Goal: Check status: Check status

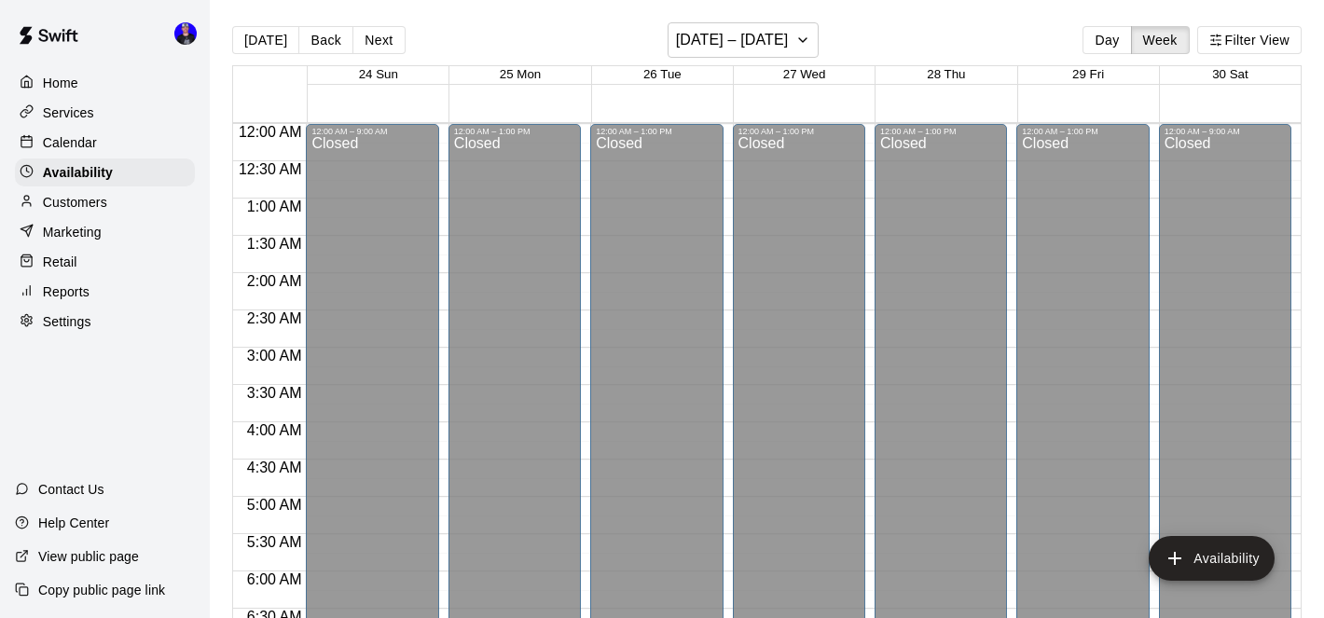
scroll to position [974, 0]
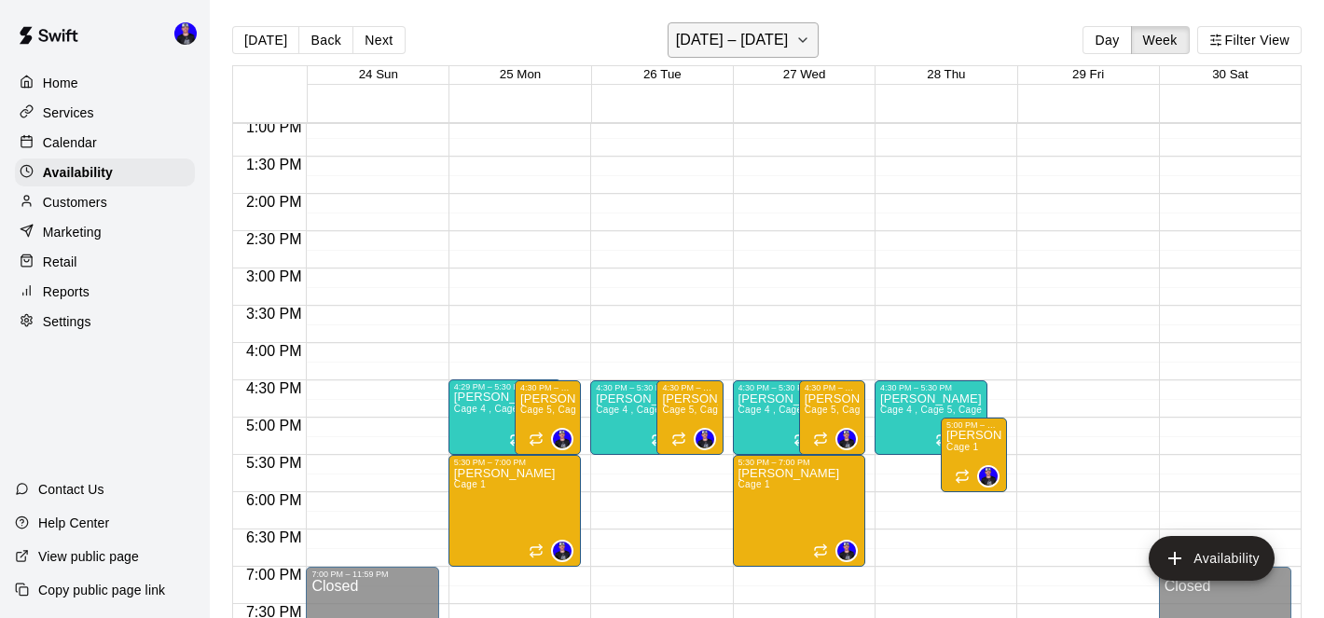
click at [732, 34] on h6 "[DATE] – [DATE]" at bounding box center [732, 40] width 113 height 26
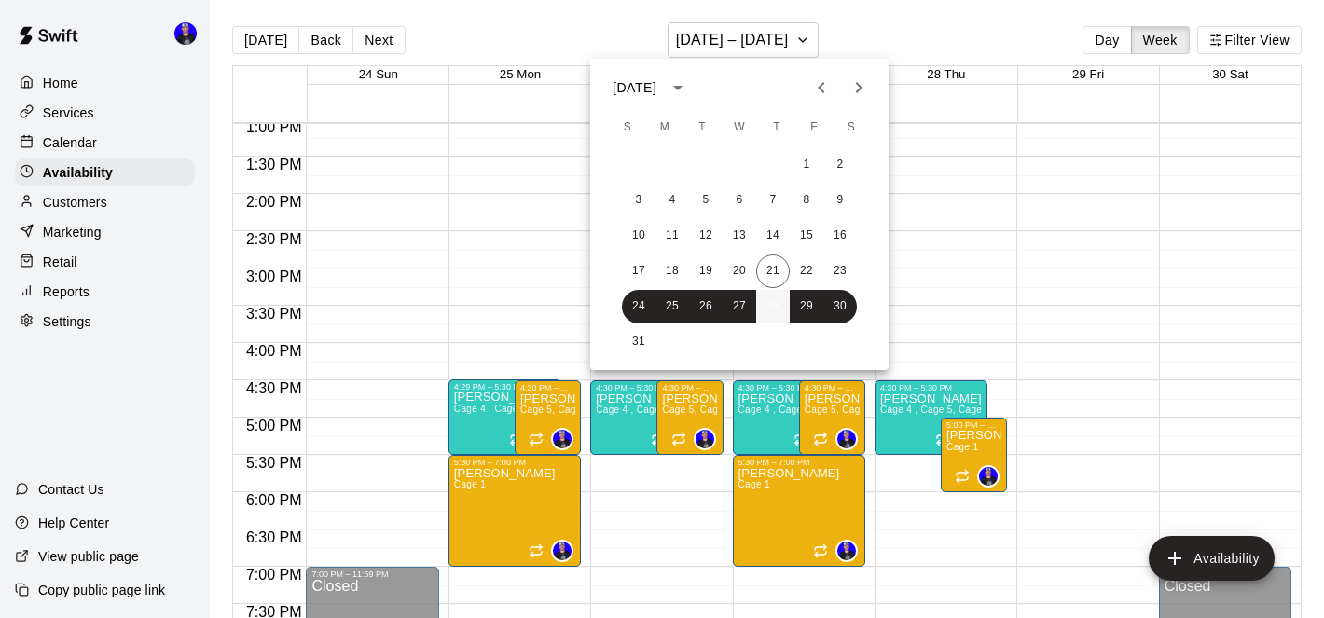
click at [776, 309] on button "28" at bounding box center [773, 307] width 34 height 34
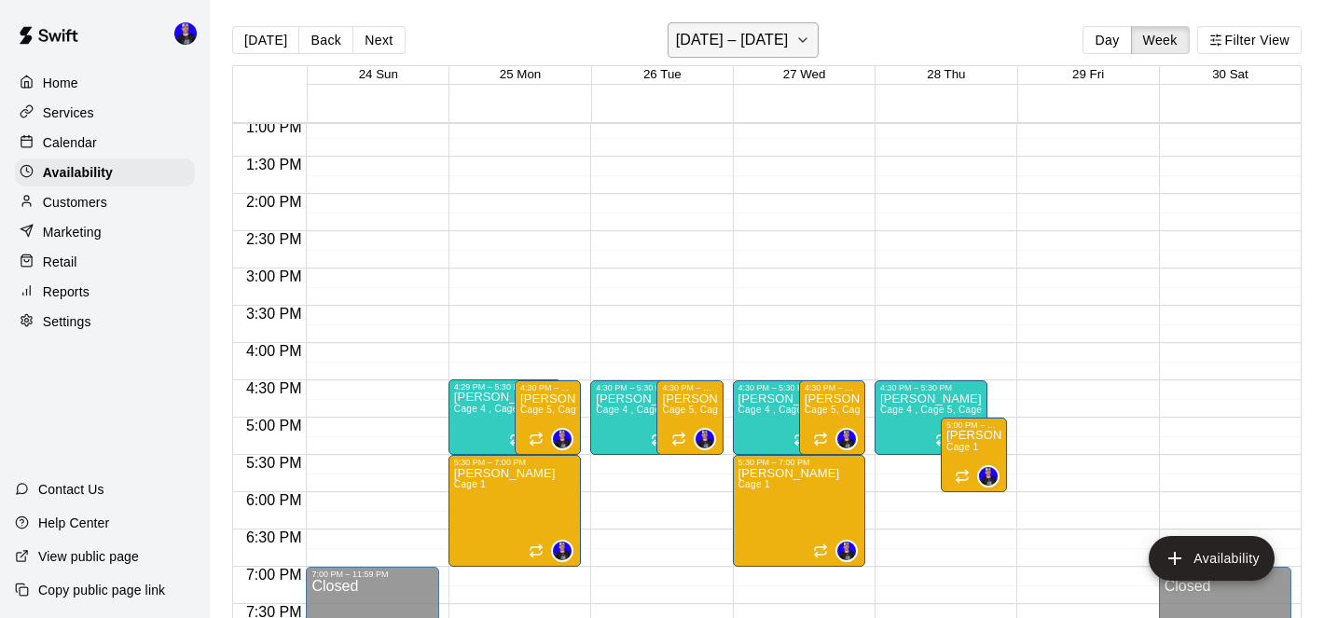
click at [753, 45] on h6 "[DATE] – [DATE]" at bounding box center [732, 40] width 113 height 26
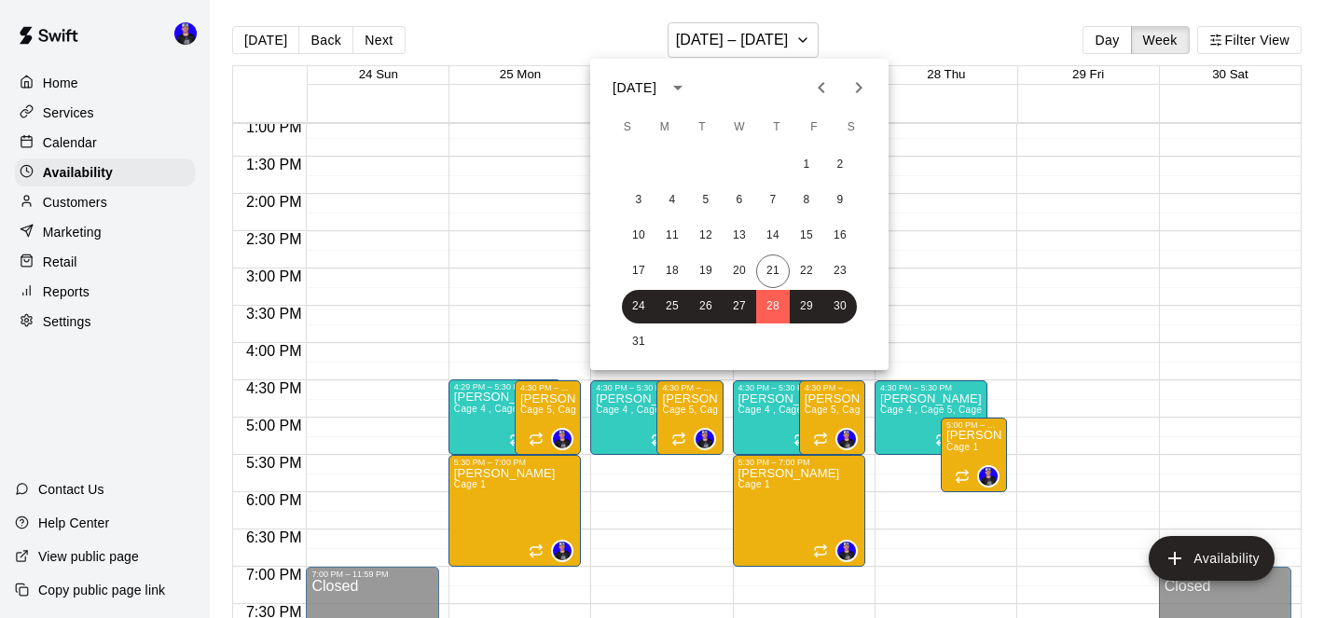
click at [72, 145] on div at bounding box center [662, 309] width 1324 height 618
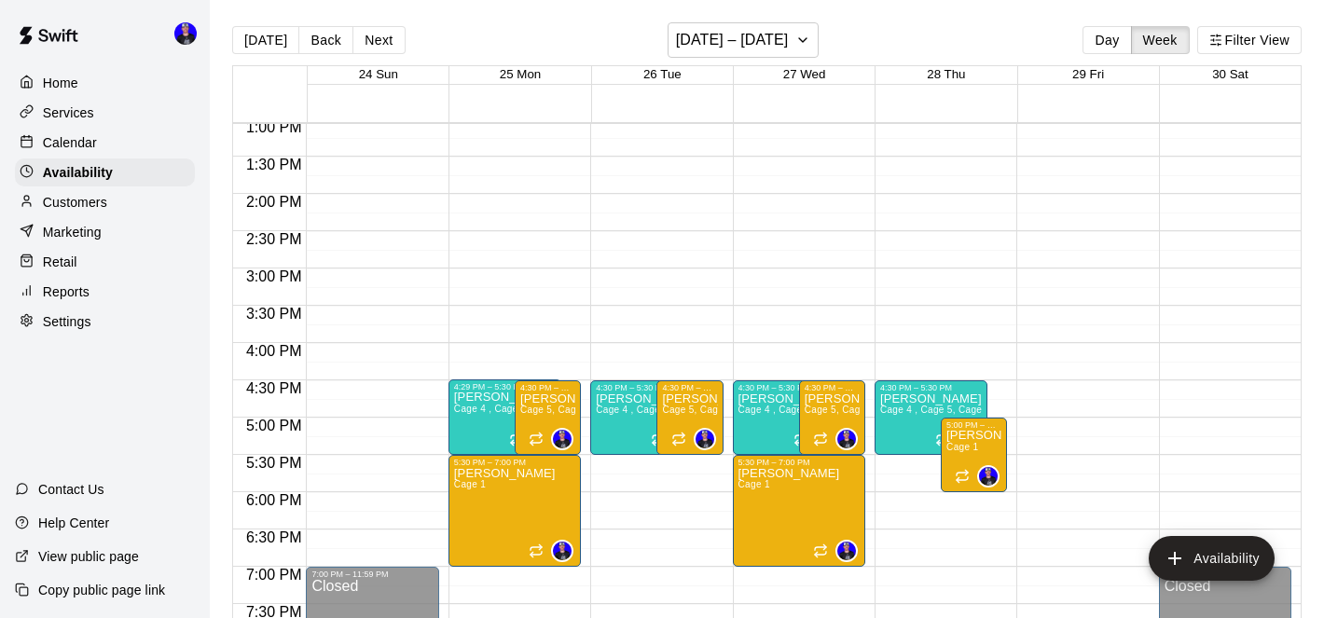
click at [72, 144] on p "Calendar" at bounding box center [70, 142] width 54 height 19
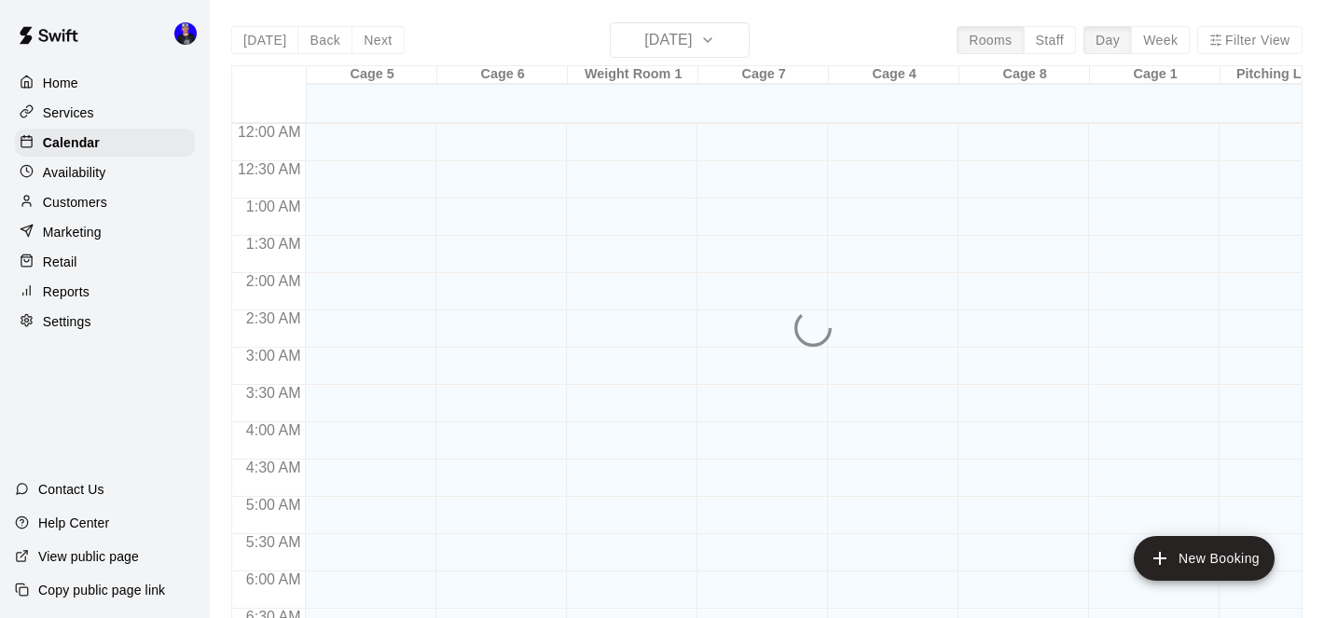
scroll to position [688, 0]
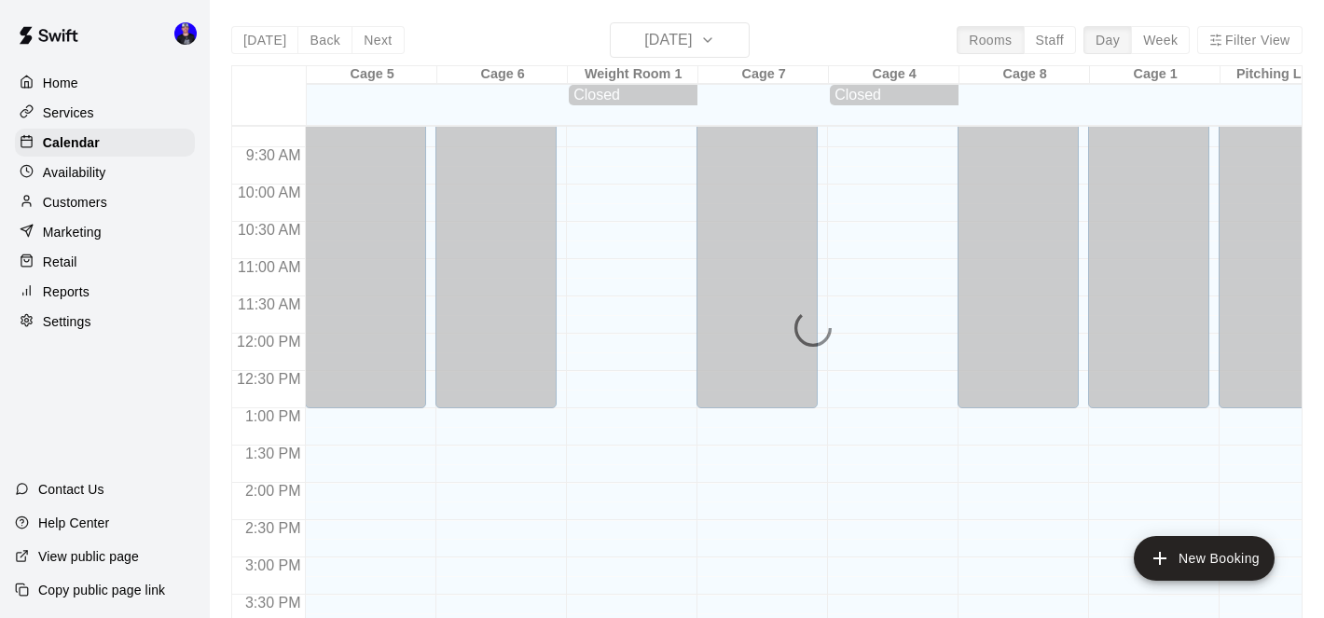
click at [702, 39] on div "[DATE] Back [DATE][DATE] Rooms Staff Day Week Filter View Cage 5 21 Thu Cage 6 …" at bounding box center [766, 331] width 1071 height 618
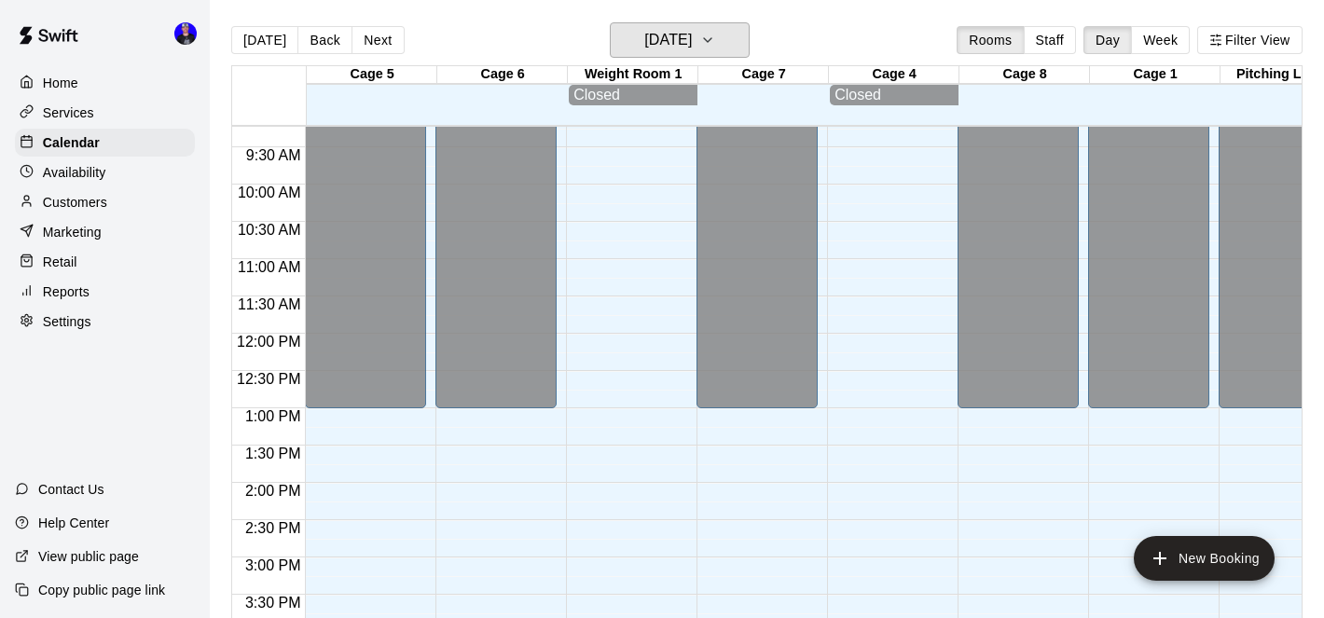
click at [692, 39] on h6 "[DATE]" at bounding box center [668, 40] width 48 height 26
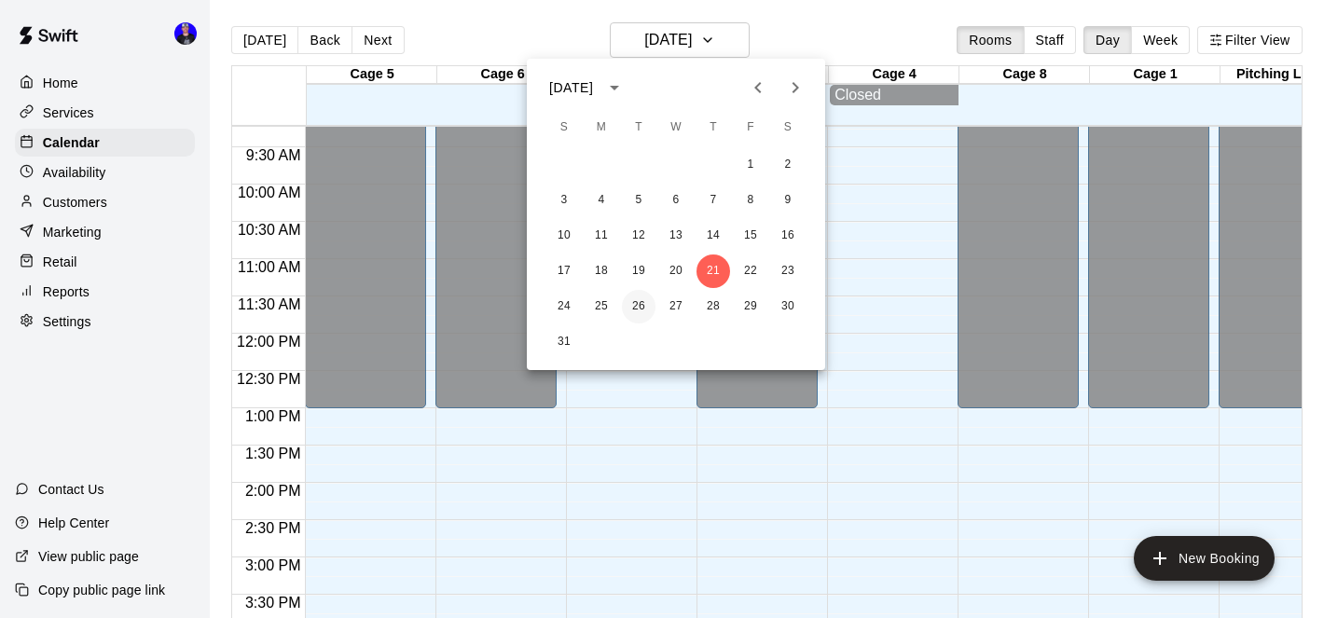
click at [643, 302] on button "26" at bounding box center [639, 307] width 34 height 34
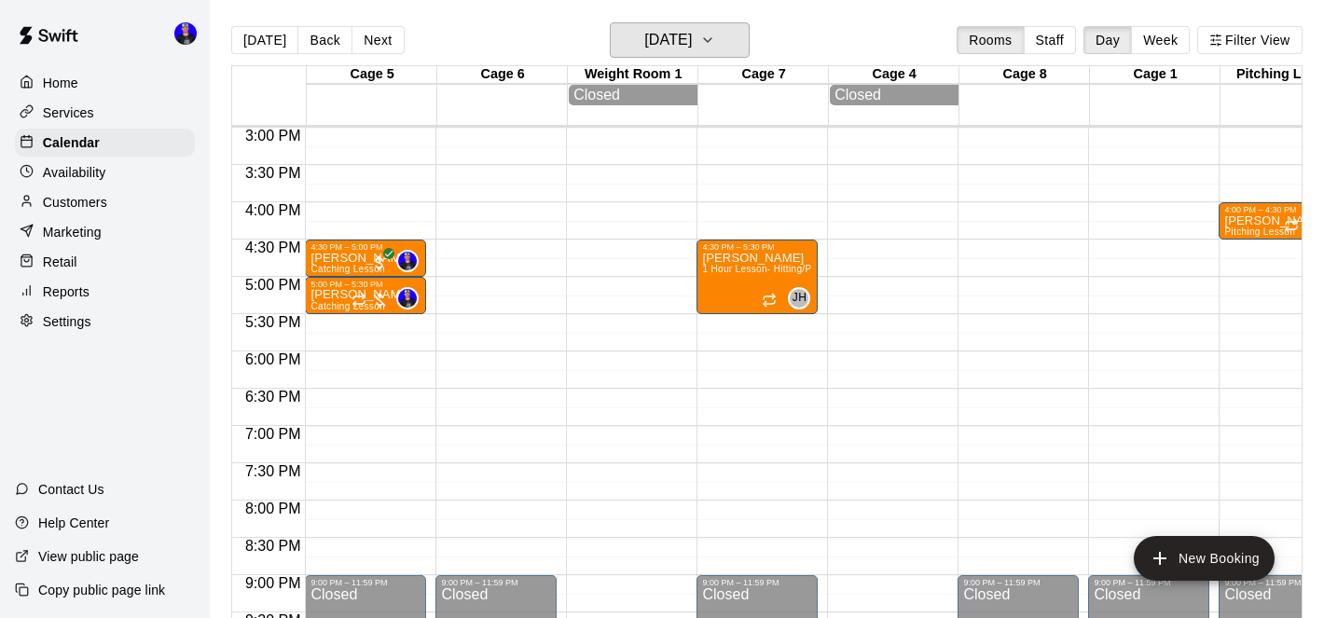
scroll to position [1117, 0]
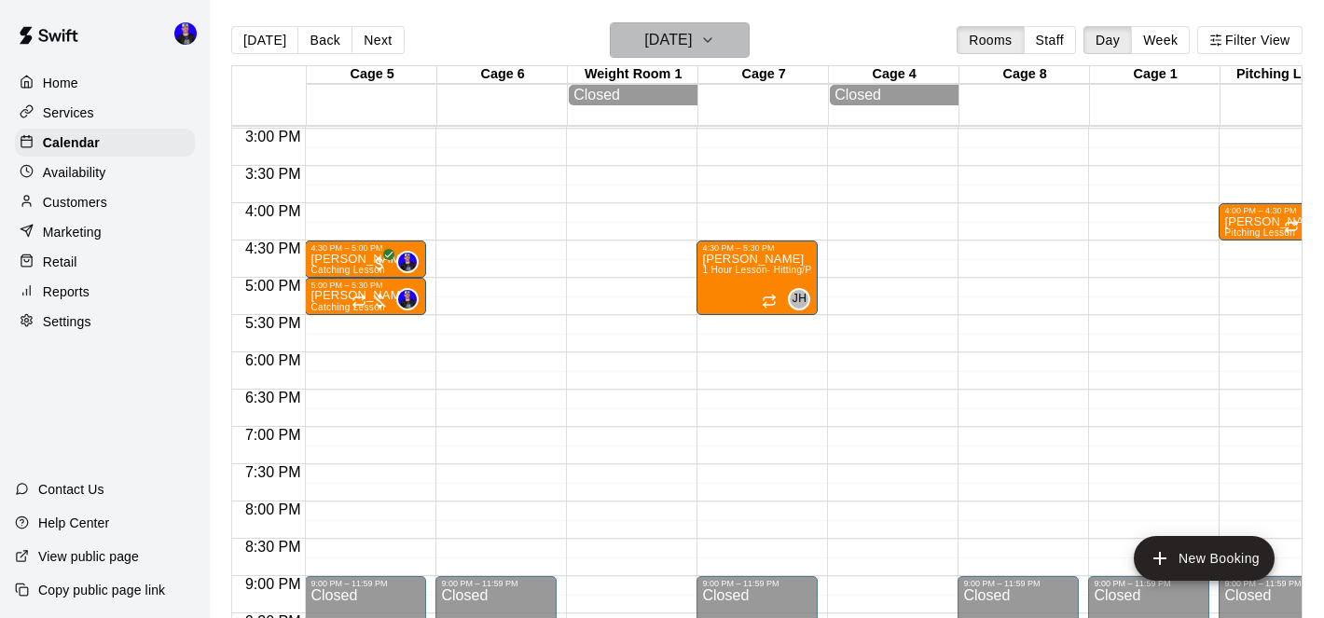
click at [692, 41] on h6 "[DATE]" at bounding box center [668, 40] width 48 height 26
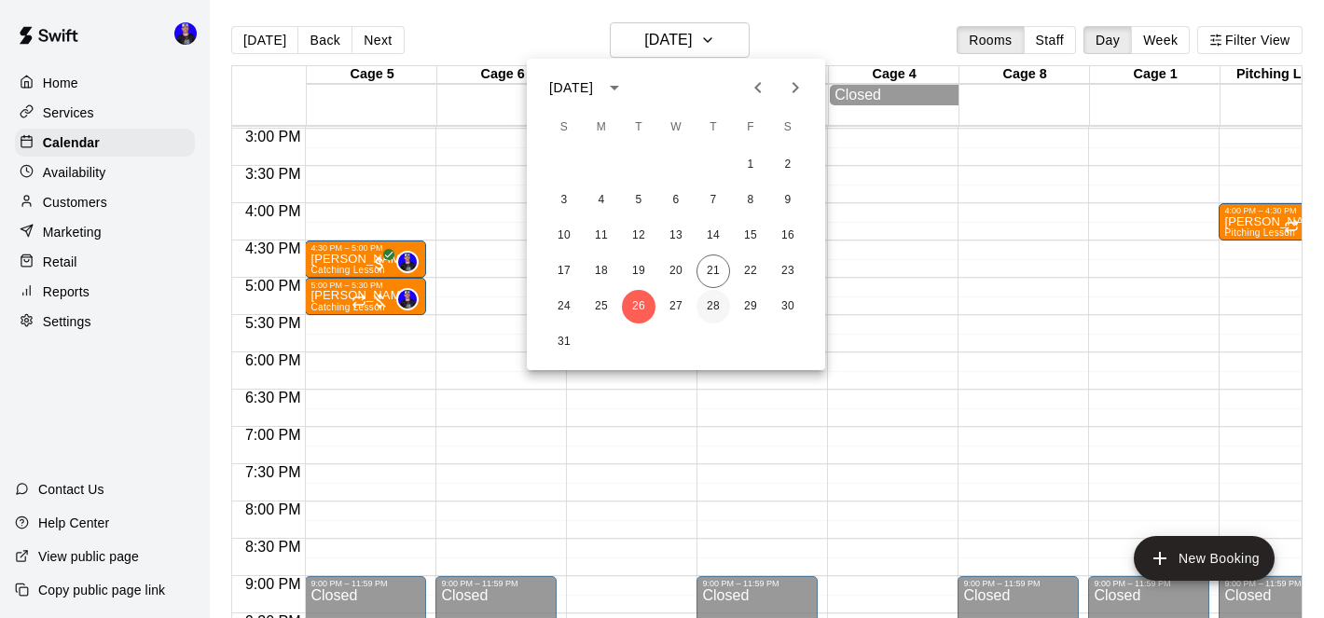
click at [711, 306] on button "28" at bounding box center [713, 307] width 34 height 34
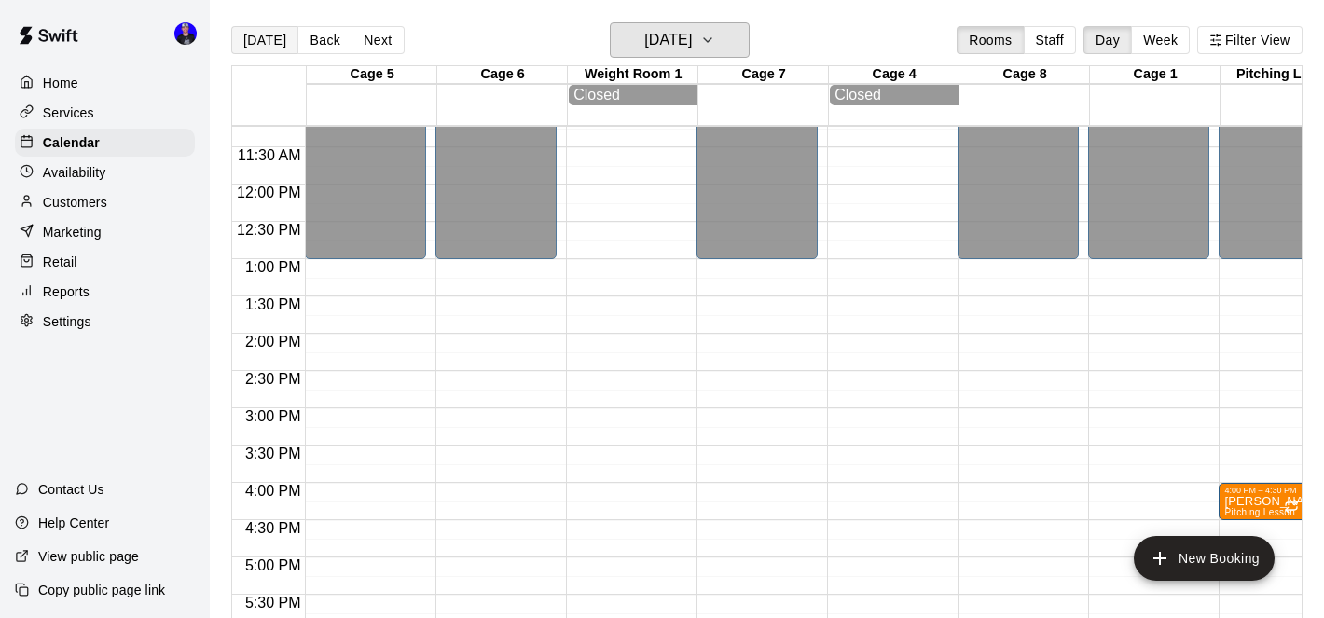
scroll to position [817, 0]
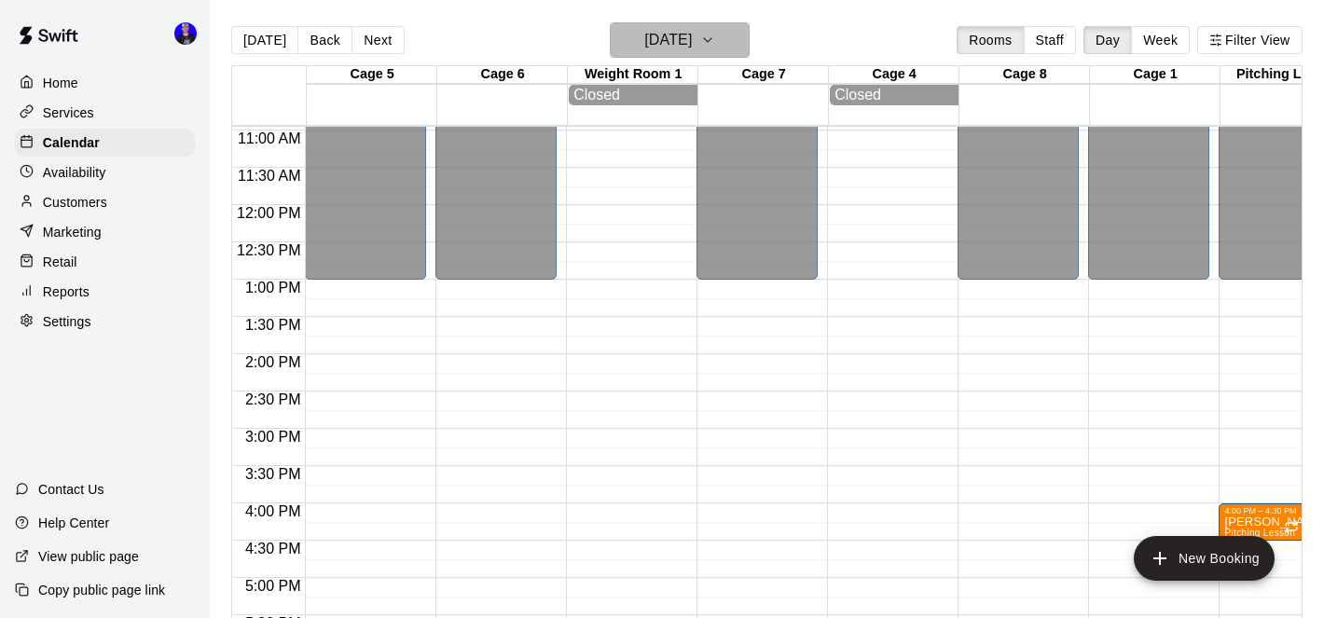
click at [692, 38] on h6 "[DATE]" at bounding box center [668, 40] width 48 height 26
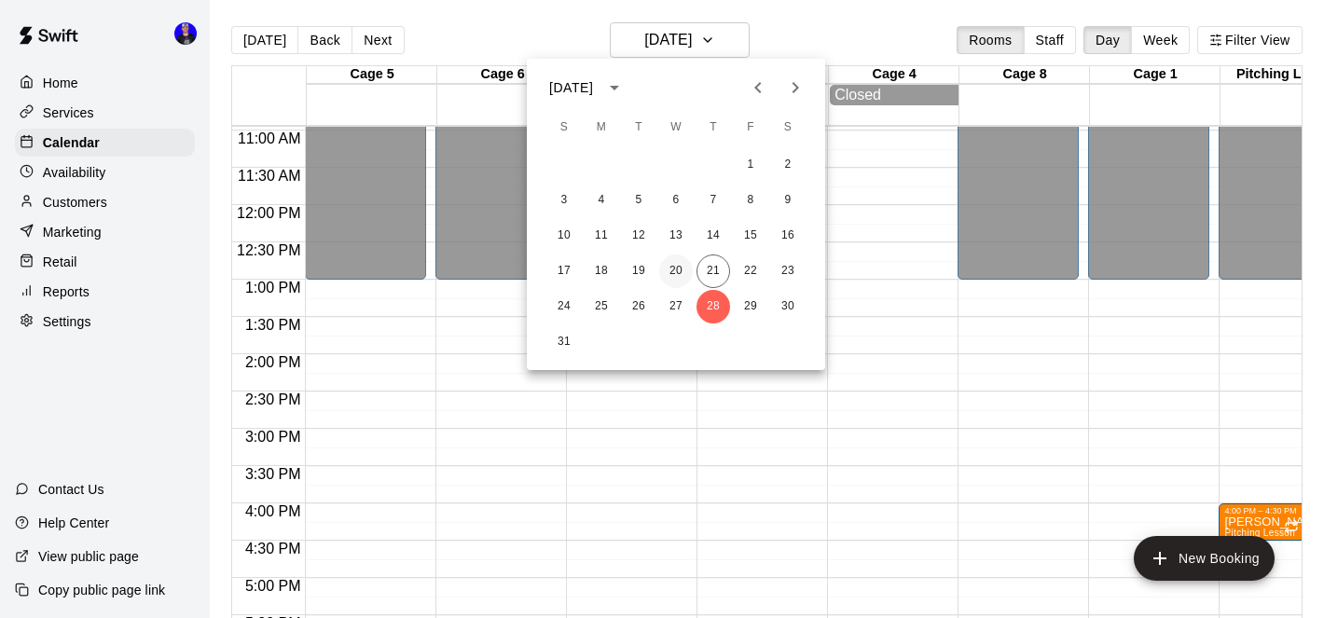
click at [679, 275] on button "20" at bounding box center [676, 271] width 34 height 34
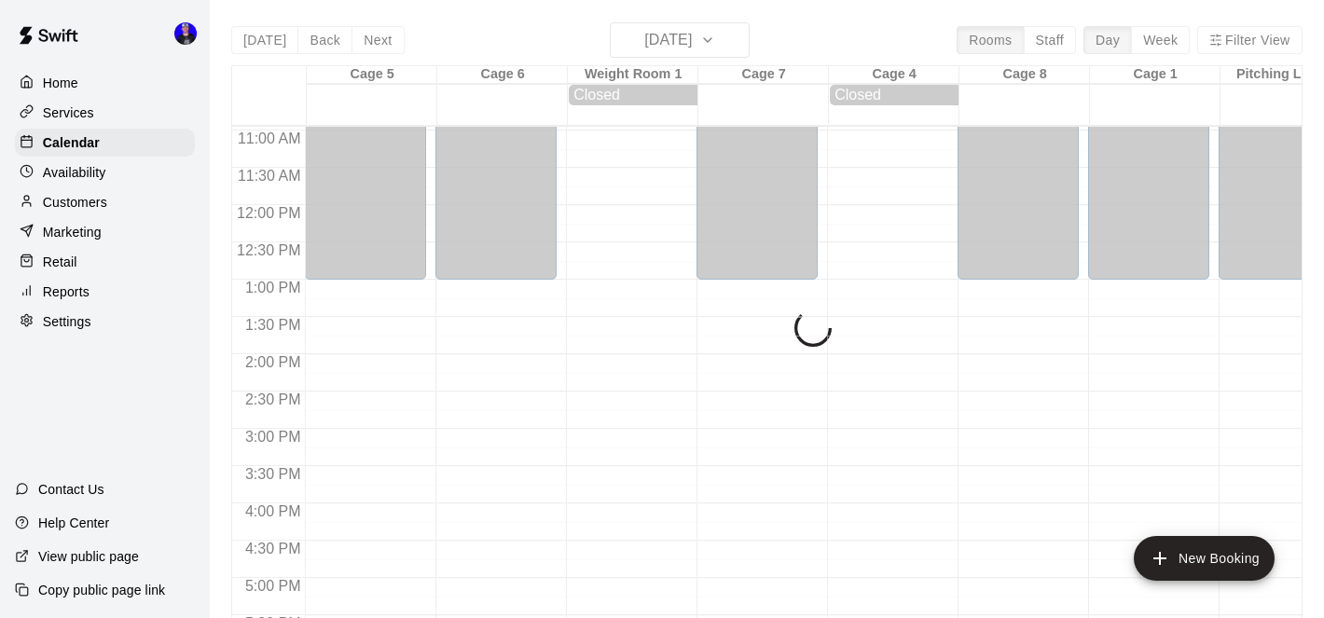
click at [668, 47] on div "[DATE] Back [DATE][DATE] Rooms Staff Day Week Filter View Cage 5 20 Wed Cage 6 …" at bounding box center [766, 331] width 1071 height 618
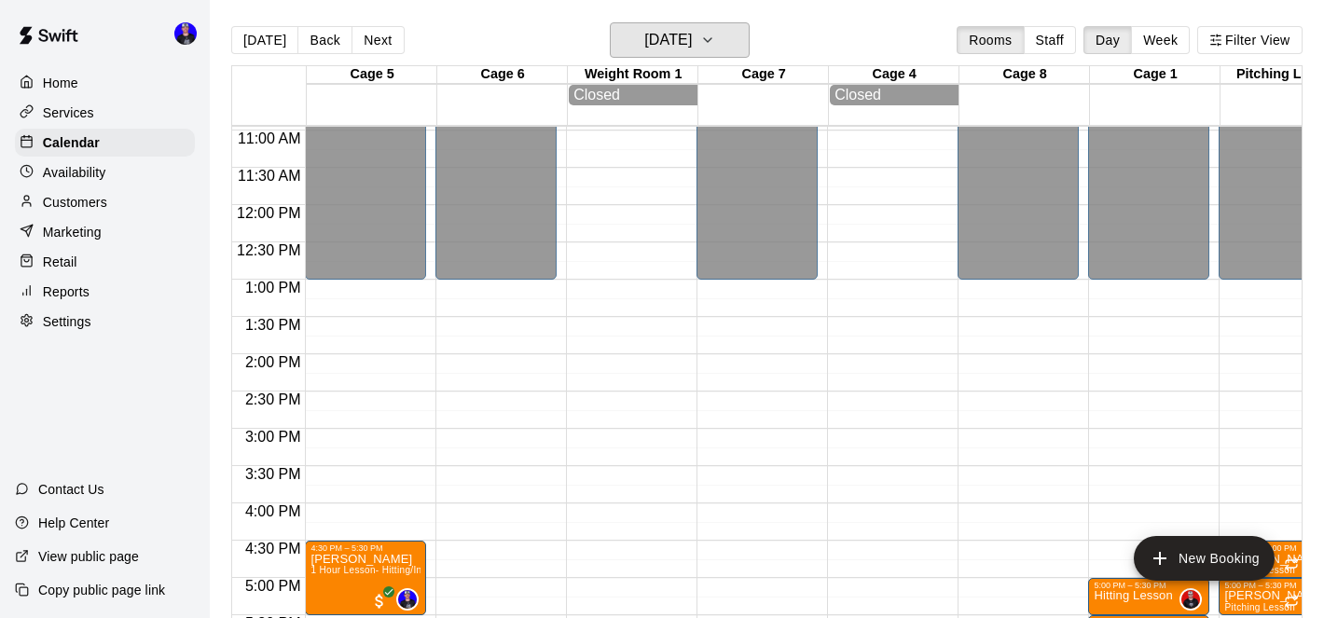
click at [668, 47] on h6 "[DATE]" at bounding box center [668, 40] width 48 height 26
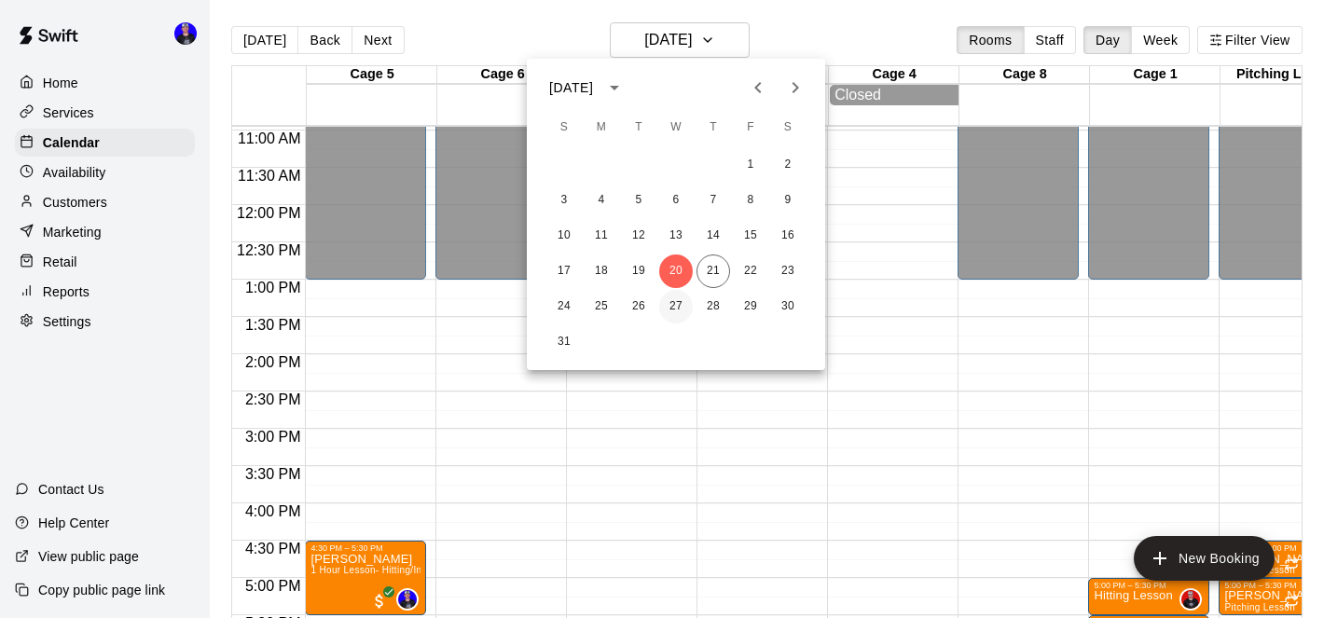
click at [673, 306] on button "27" at bounding box center [676, 307] width 34 height 34
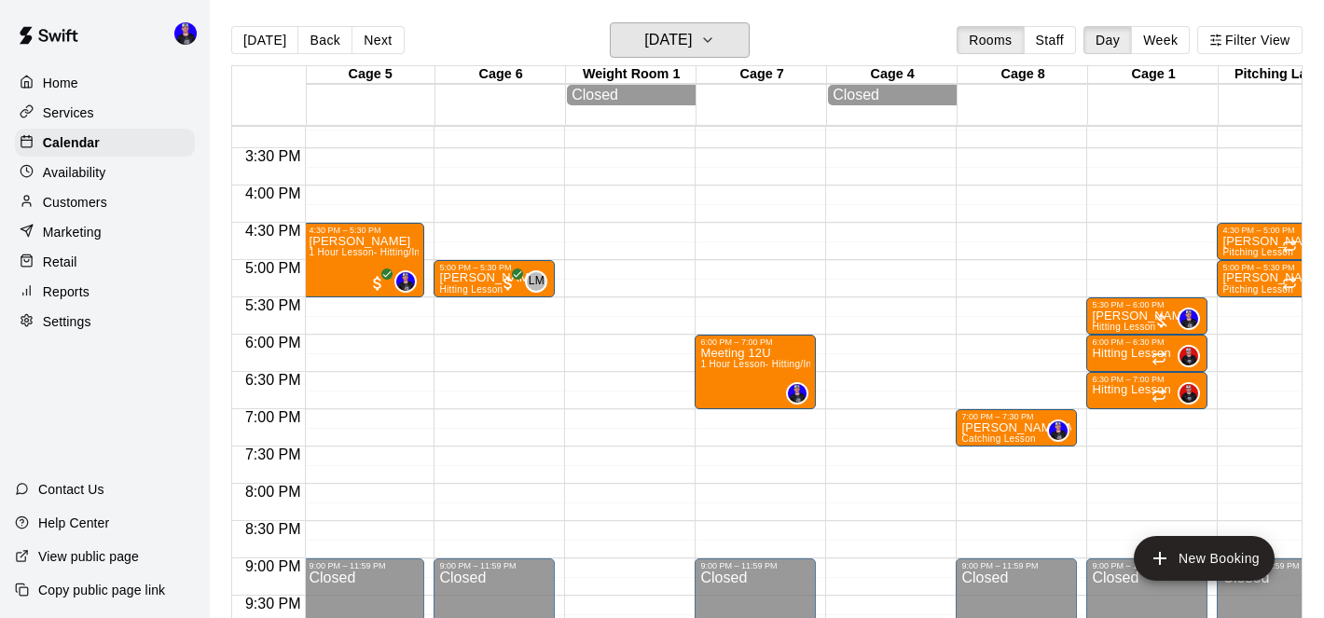
scroll to position [0, 0]
